Goal: Task Accomplishment & Management: Manage account settings

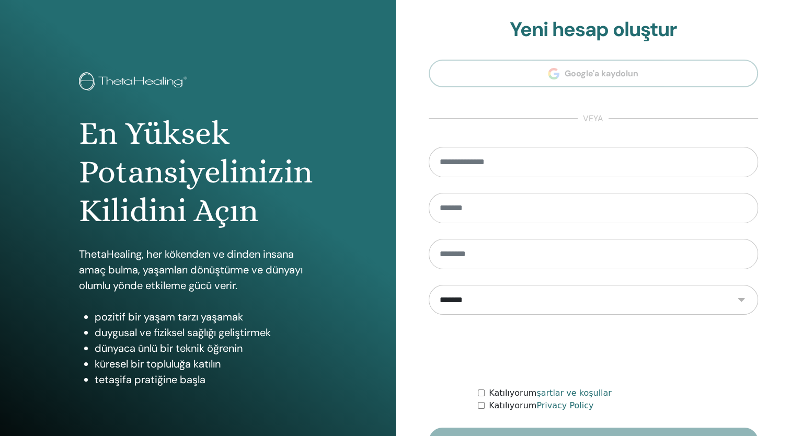
scroll to position [65, 0]
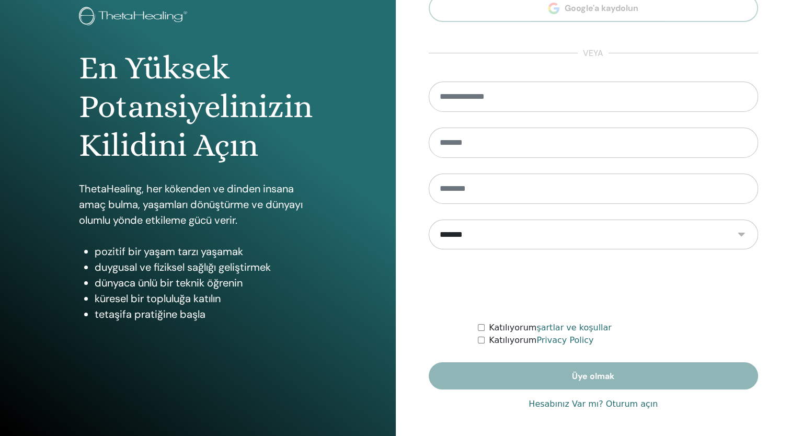
click at [614, 399] on link "Hesabınız Var mı? Oturum açın" at bounding box center [593, 404] width 129 height 13
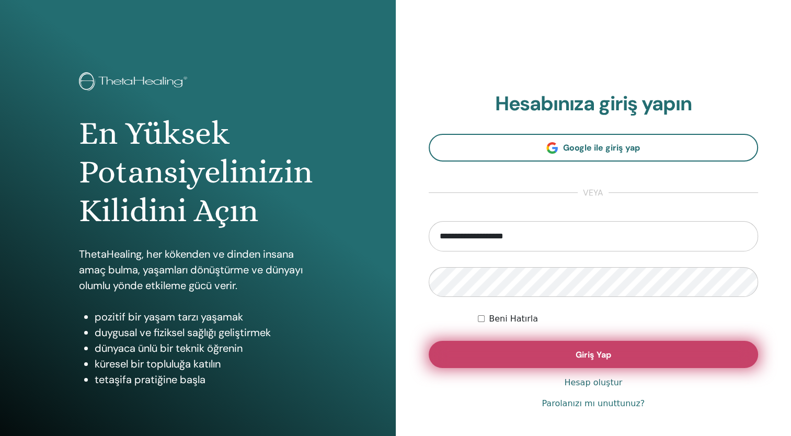
click at [580, 362] on button "Giriş Yap" at bounding box center [594, 354] width 330 height 27
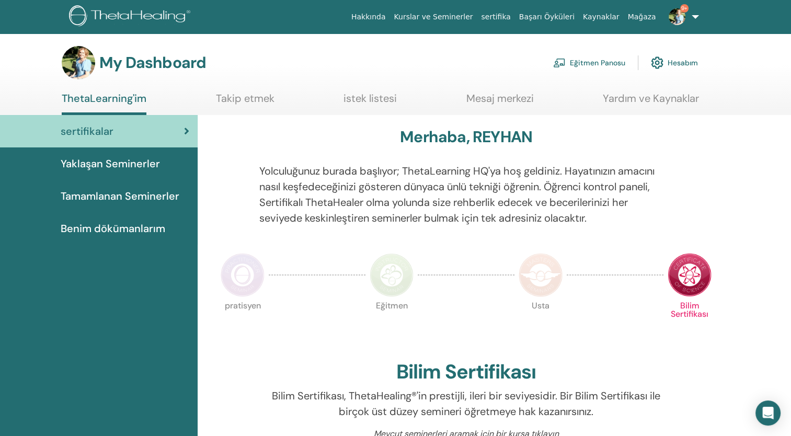
click at [609, 65] on link "Eğitmen Panosu" at bounding box center [589, 62] width 72 height 23
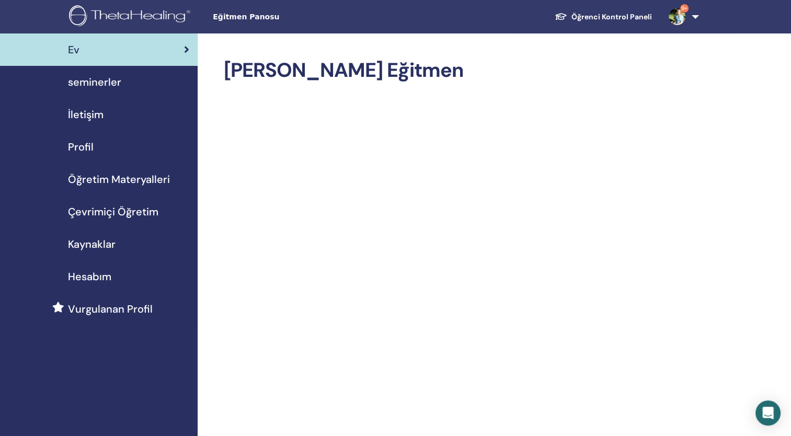
click at [111, 81] on span "seminerler" at bounding box center [94, 82] width 53 height 16
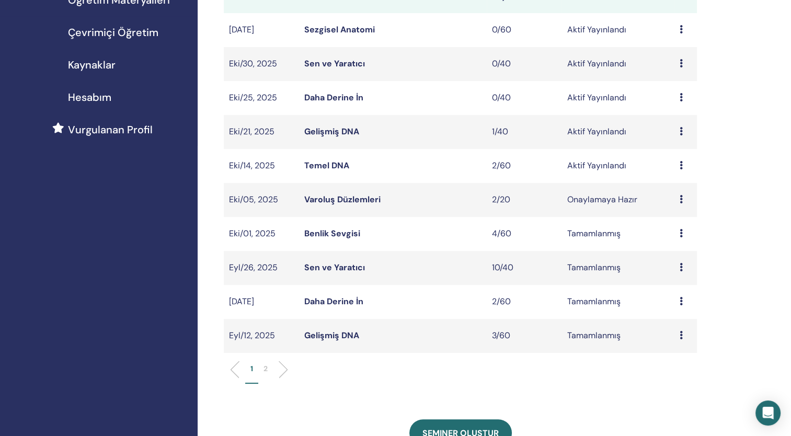
scroll to position [161, 0]
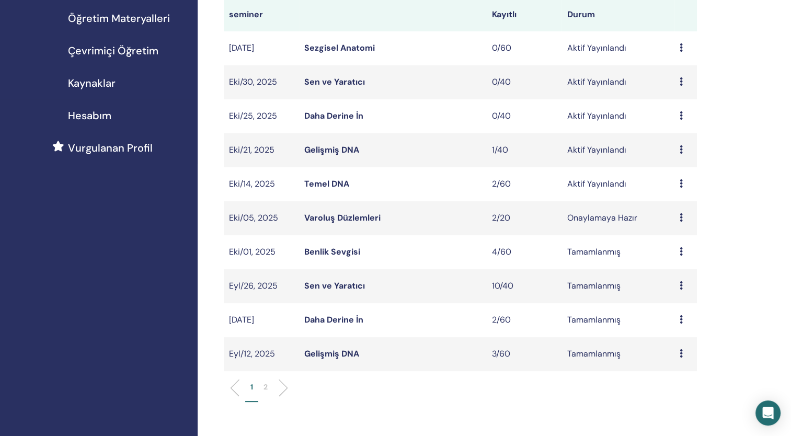
click at [331, 189] on link "Temel DNA" at bounding box center [326, 183] width 45 height 11
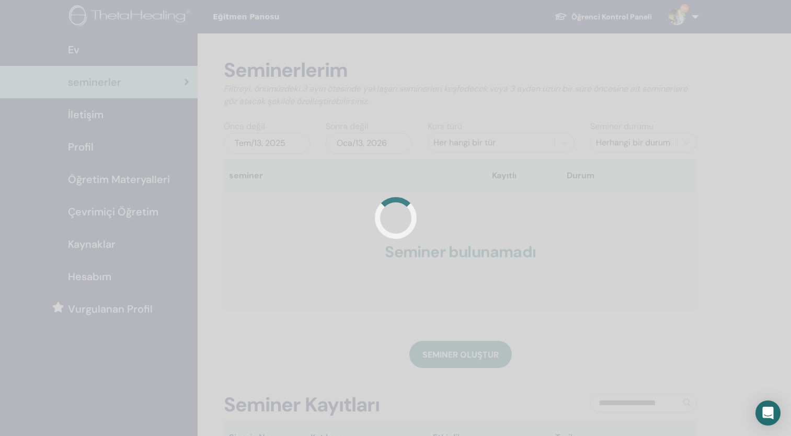
scroll to position [161, 0]
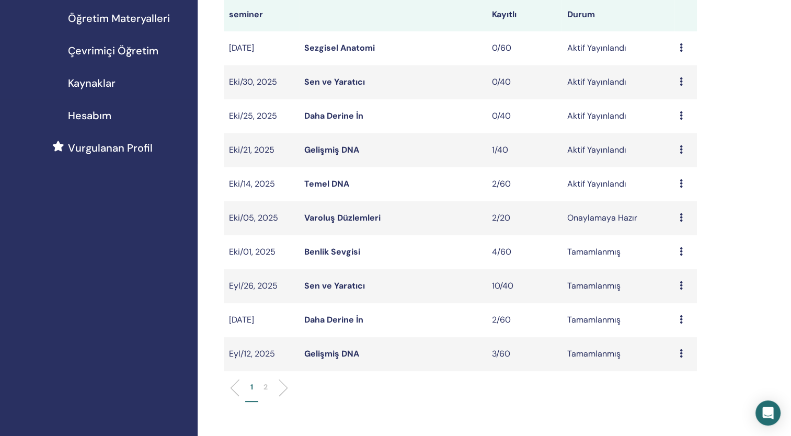
click at [324, 151] on link "Gelişmiş DNA" at bounding box center [331, 149] width 55 height 11
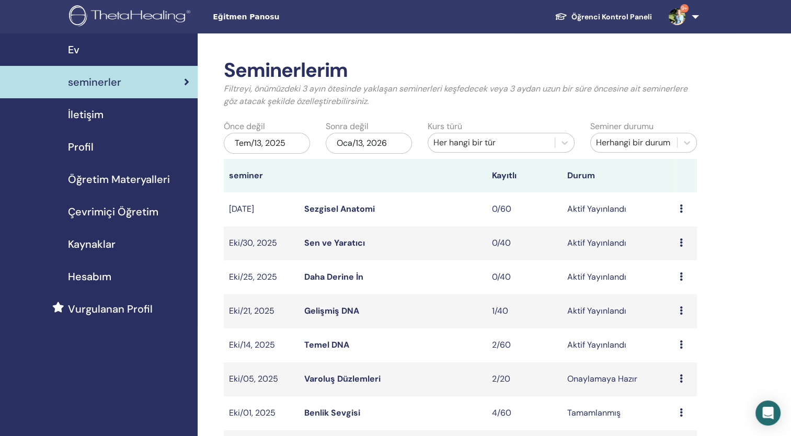
click at [696, 17] on link "9+" at bounding box center [681, 16] width 43 height 33
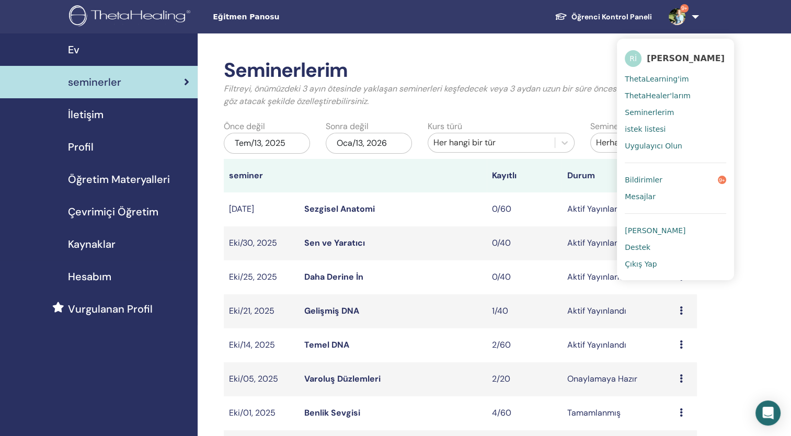
click at [652, 267] on span "Çıkış Yap" at bounding box center [641, 263] width 32 height 9
